Goal: Feedback & Contribution: Leave review/rating

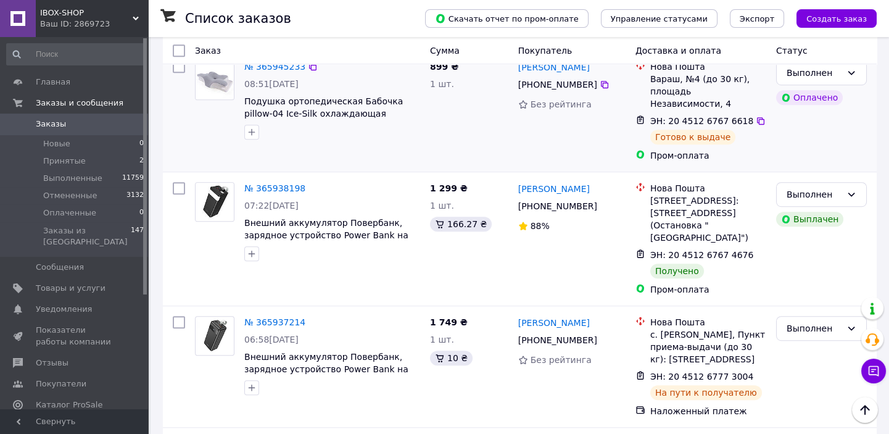
scroll to position [1739, 0]
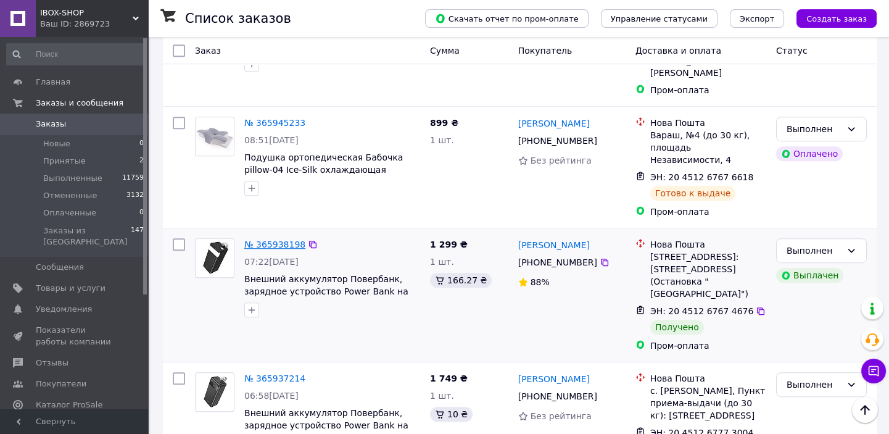
click at [281, 239] on link "№ 365938198" at bounding box center [274, 244] width 61 height 10
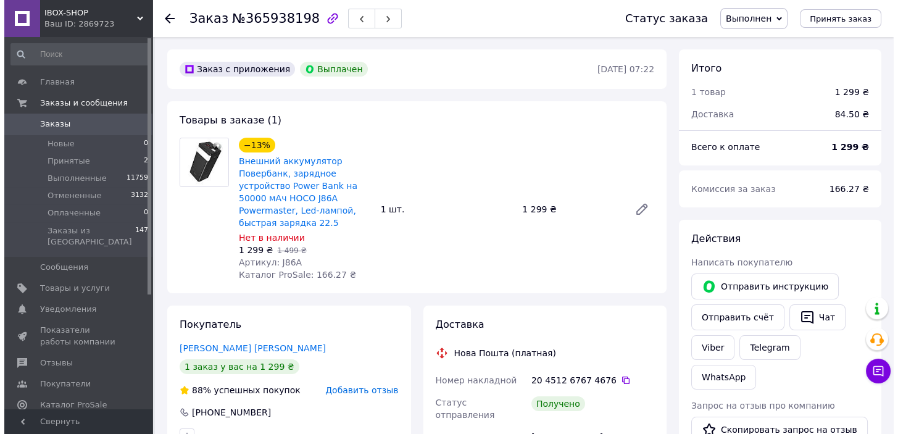
scroll to position [67, 0]
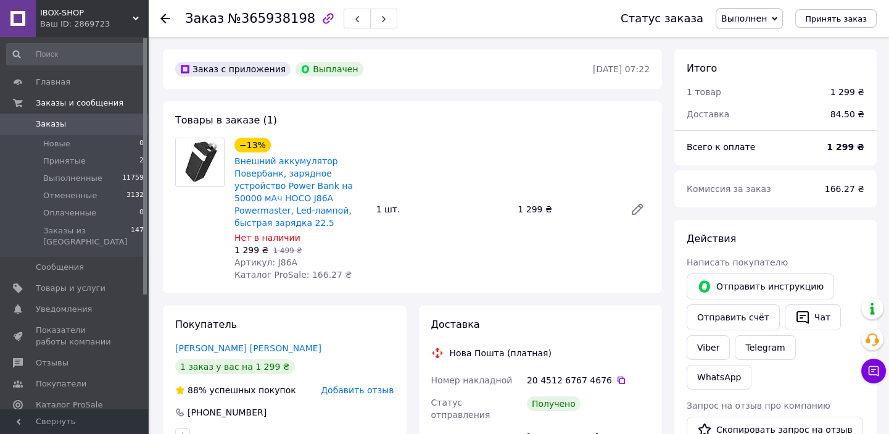
click at [352, 385] on span "Добавить отзыв" at bounding box center [357, 390] width 73 height 10
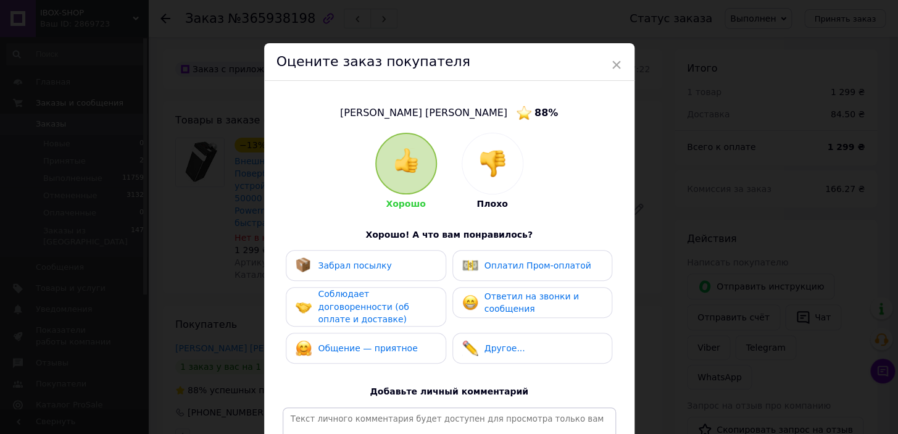
click at [368, 269] on span "Забрал посылку" at bounding box center [354, 265] width 73 height 10
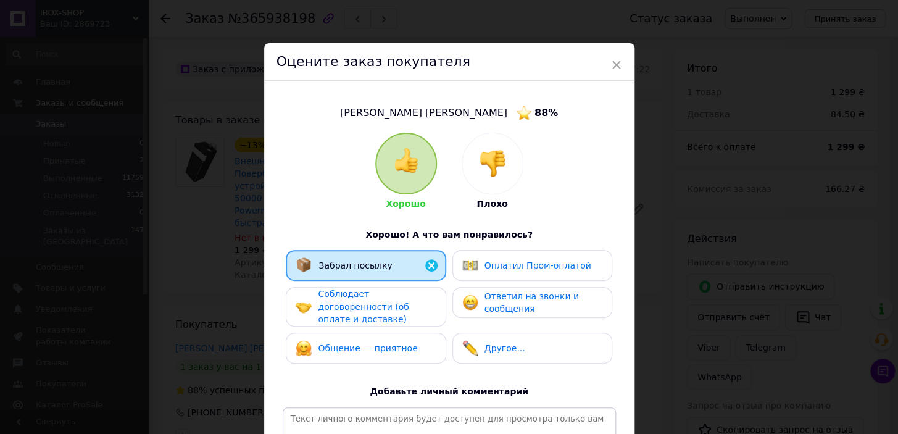
click at [365, 302] on span "Соблюдает договоренности (об оплате и доставке)" at bounding box center [363, 306] width 91 height 35
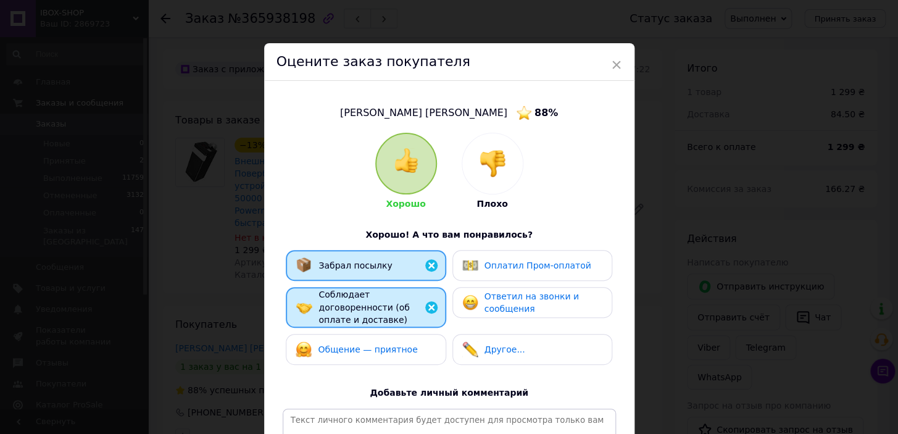
click at [367, 344] on span "Общение — приятное" at bounding box center [367, 349] width 99 height 10
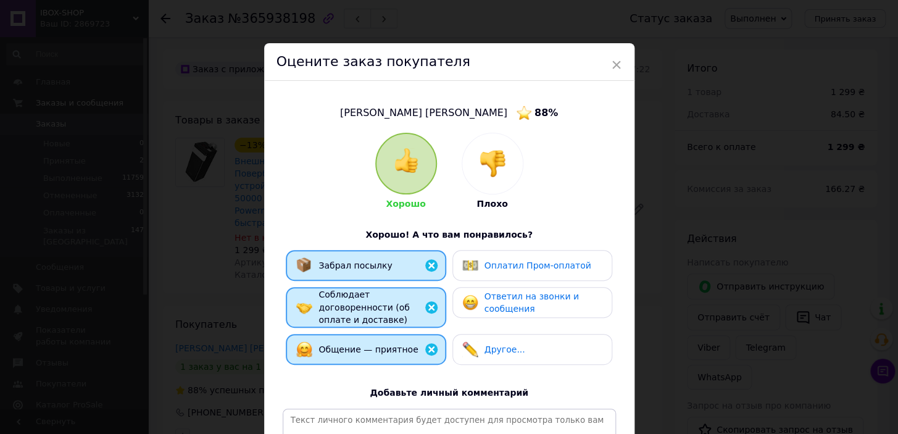
click at [478, 258] on div "Оплатил Пром-оплатой" at bounding box center [526, 265] width 129 height 16
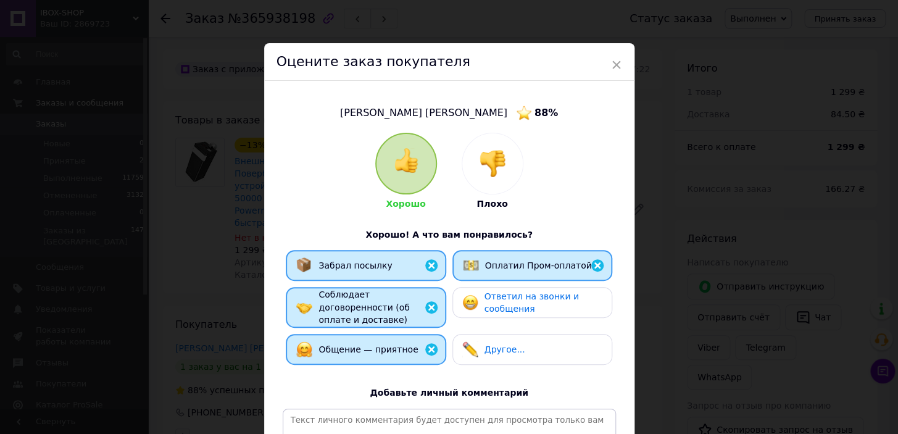
drag, startPoint x: 486, startPoint y: 292, endPoint x: 487, endPoint y: 313, distance: 20.4
click at [488, 293] on span "Ответил на звонки и сообщения" at bounding box center [531, 302] width 94 height 23
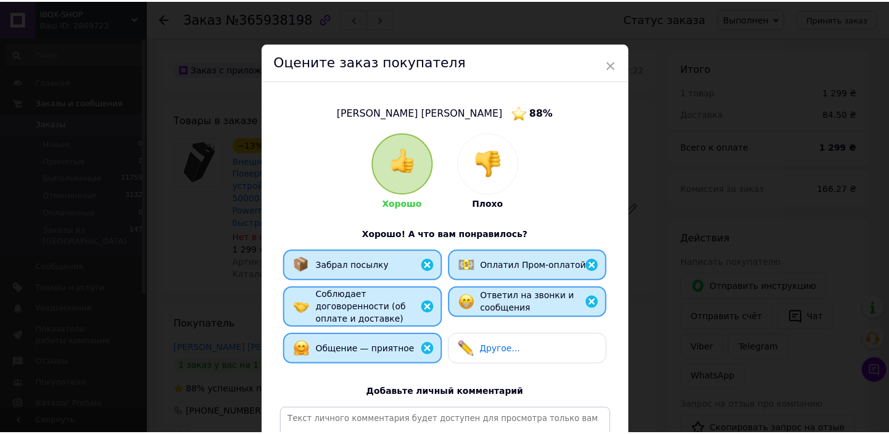
scroll to position [172, 0]
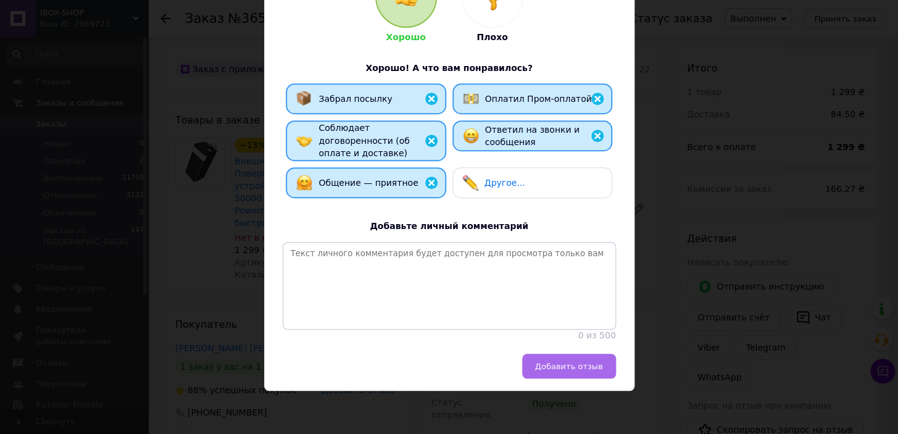
click at [567, 362] on span "Добавить отзыв" at bounding box center [569, 366] width 68 height 9
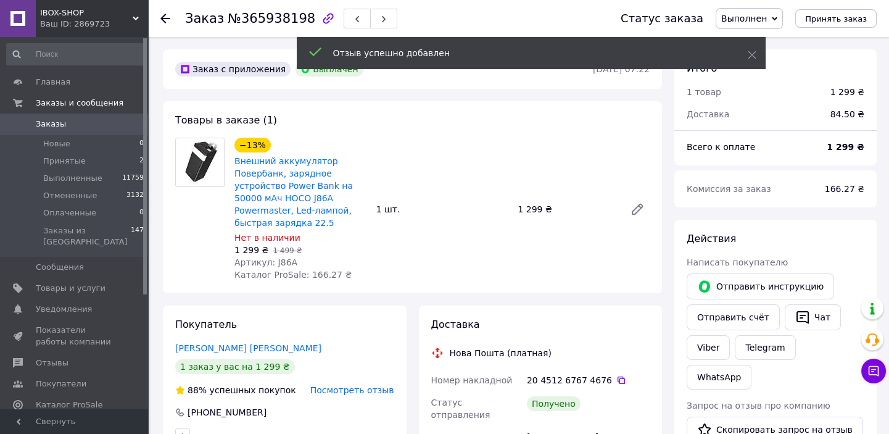
click at [167, 19] on use at bounding box center [165, 19] width 10 height 10
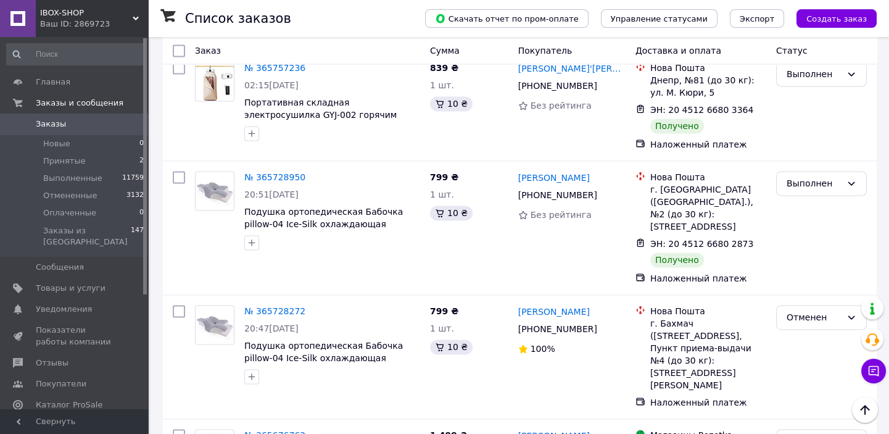
scroll to position [3926, 0]
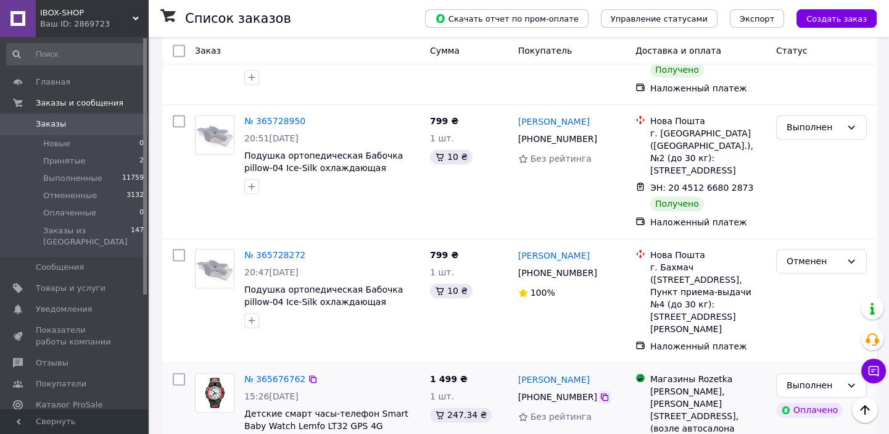
click at [600, 392] on icon at bounding box center [605, 397] width 10 height 10
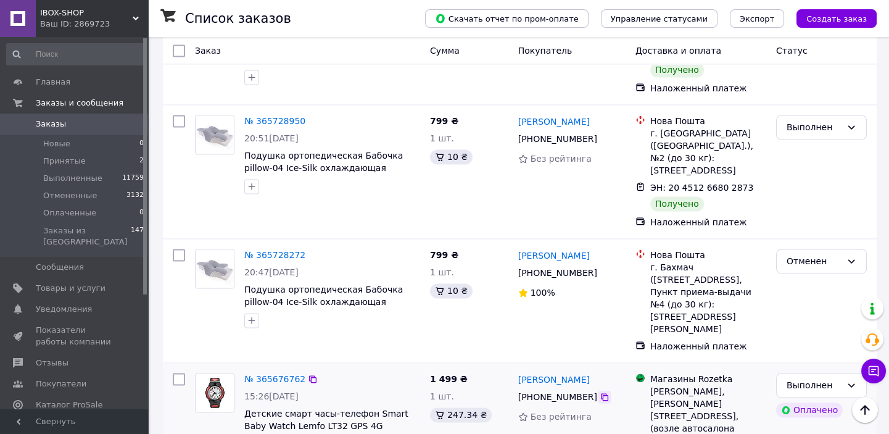
click at [601, 393] on icon at bounding box center [604, 396] width 7 height 7
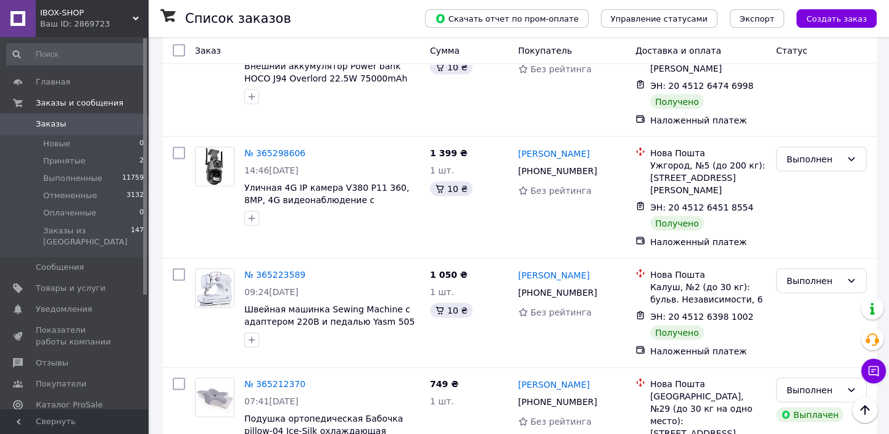
scroll to position [6281, 0]
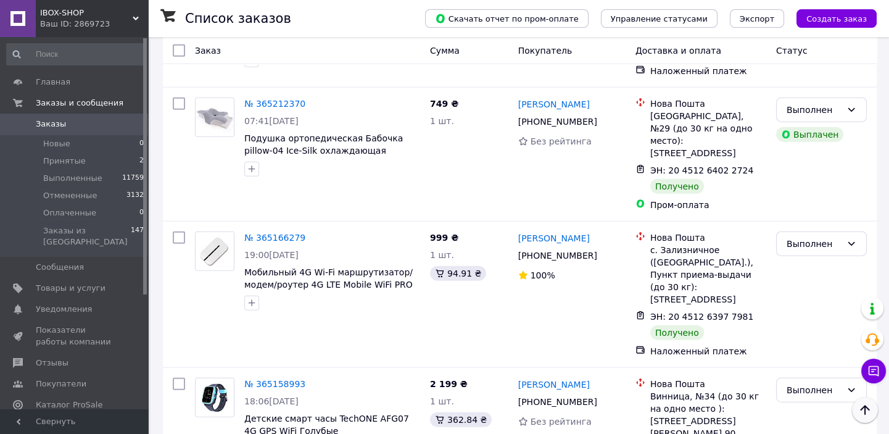
click at [869, 412] on icon "Наверх" at bounding box center [865, 409] width 15 height 15
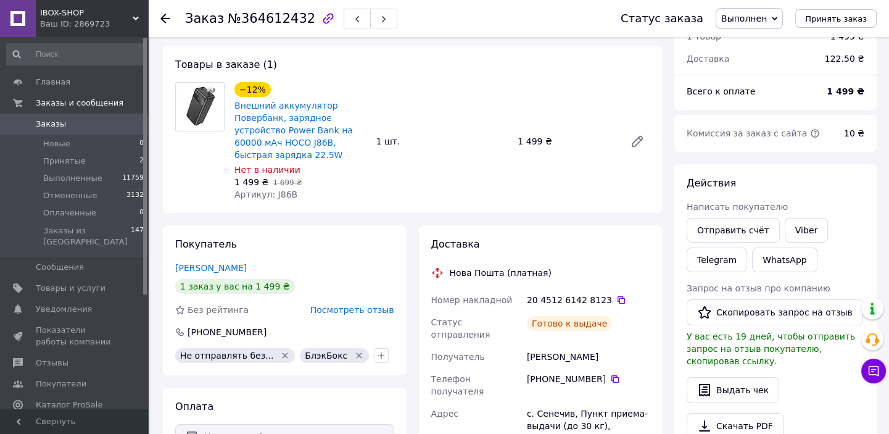
scroll to position [112, 0]
